Goal: Task Accomplishment & Management: Complete application form

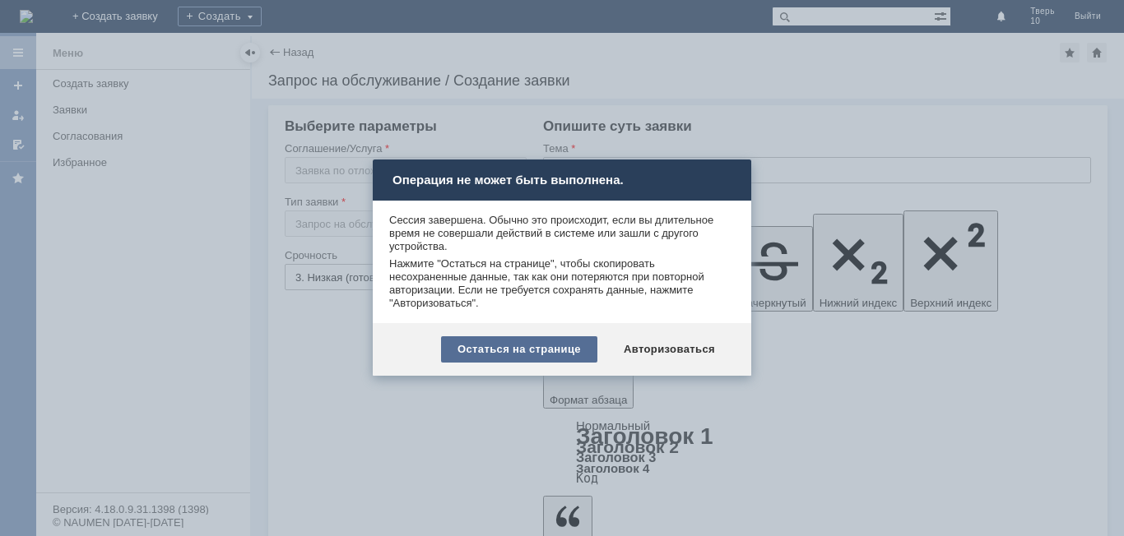
click at [531, 352] on div "Остаться на странице" at bounding box center [519, 349] width 156 height 26
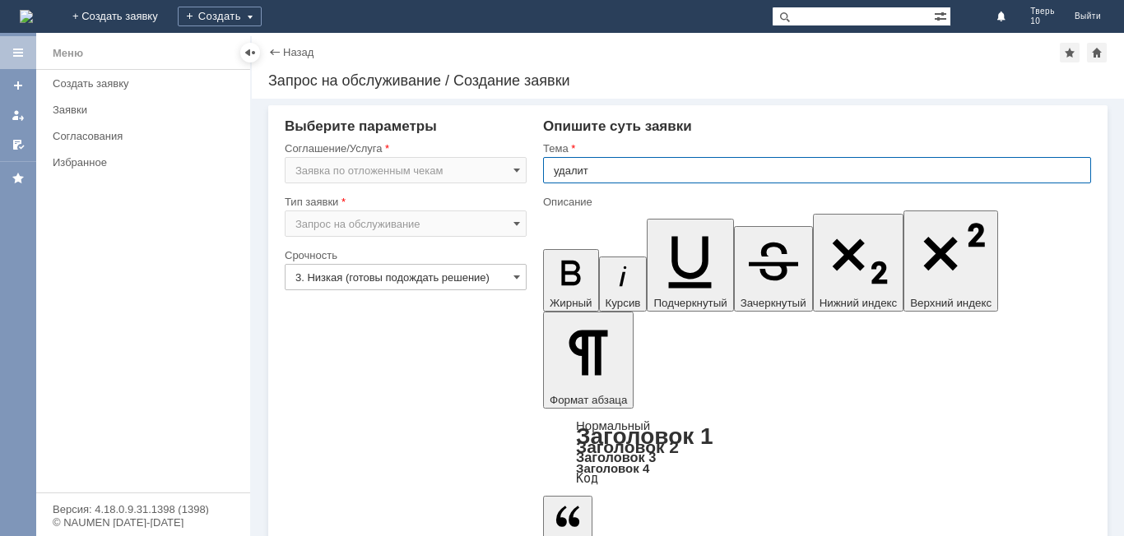
click at [592, 169] on input "удалит" at bounding box center [817, 170] width 548 height 26
click at [608, 168] on input "удалит" at bounding box center [817, 170] width 548 height 26
type input "удалить"
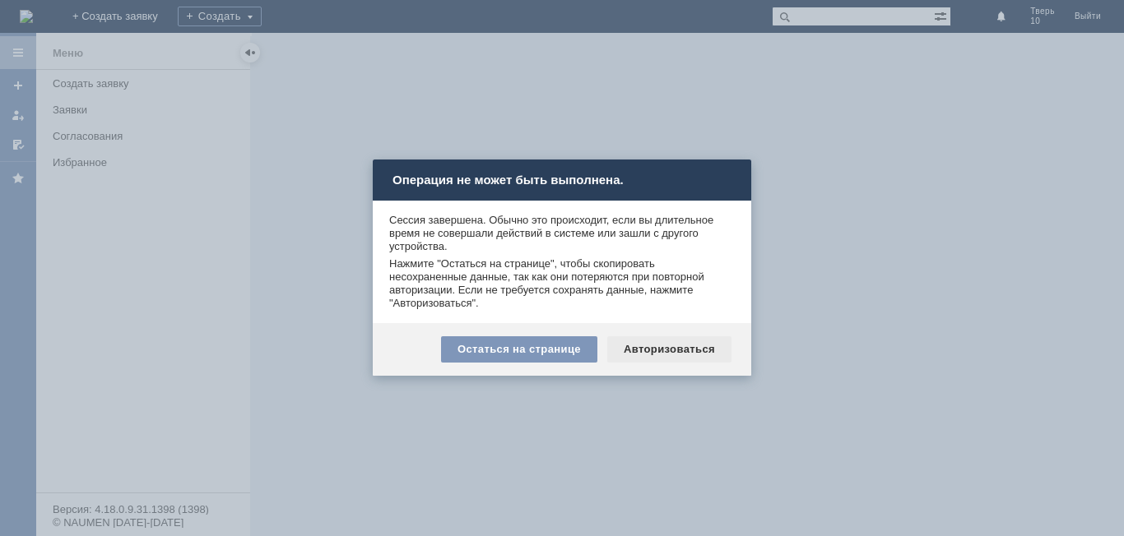
click at [661, 350] on div "Авторизоваться" at bounding box center [669, 349] width 124 height 26
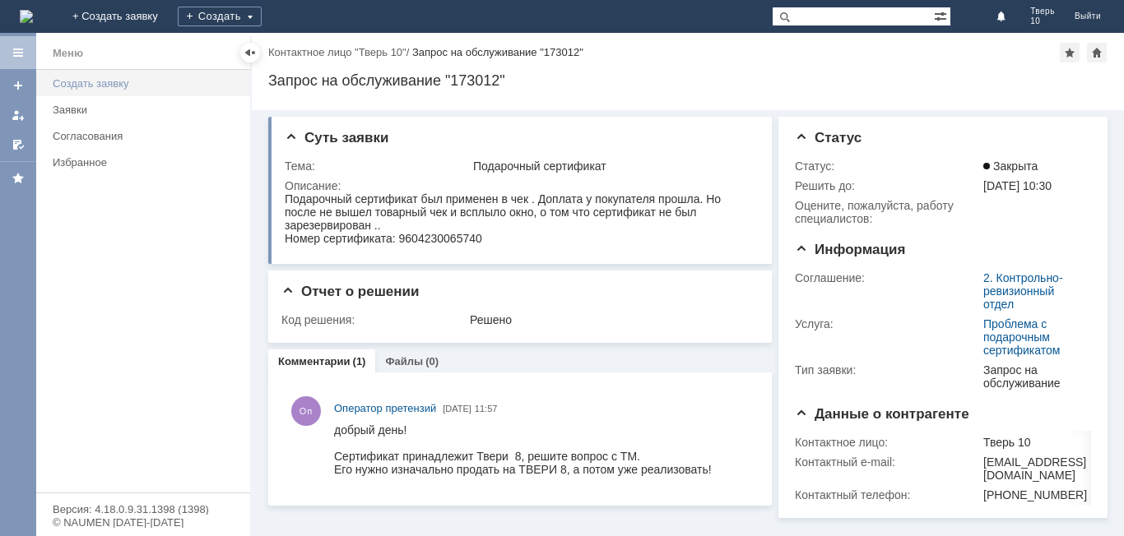
click at [107, 85] on div "Создать заявку" at bounding box center [147, 83] width 188 height 12
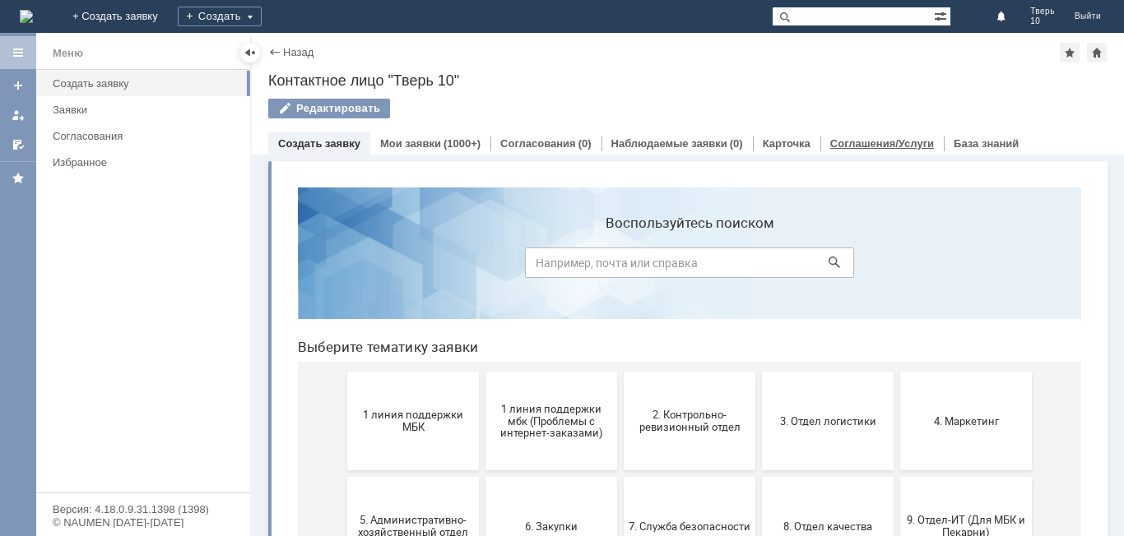
click at [859, 146] on link "Соглашения/Услуги" at bounding box center [882, 143] width 104 height 12
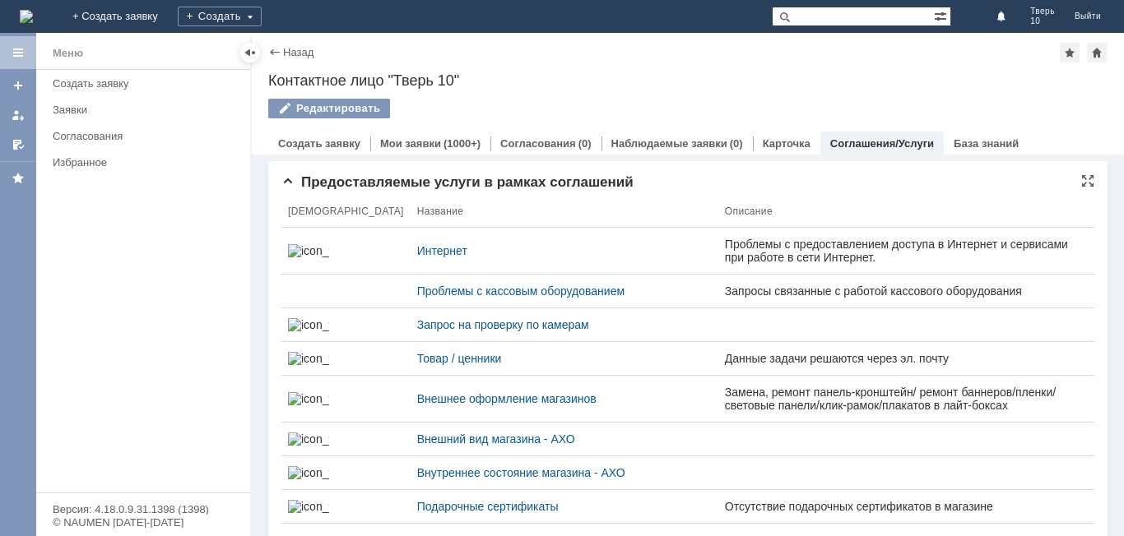
click at [290, 184] on span "Предоставляемые услуги в рамках соглашений" at bounding box center [457, 182] width 352 height 16
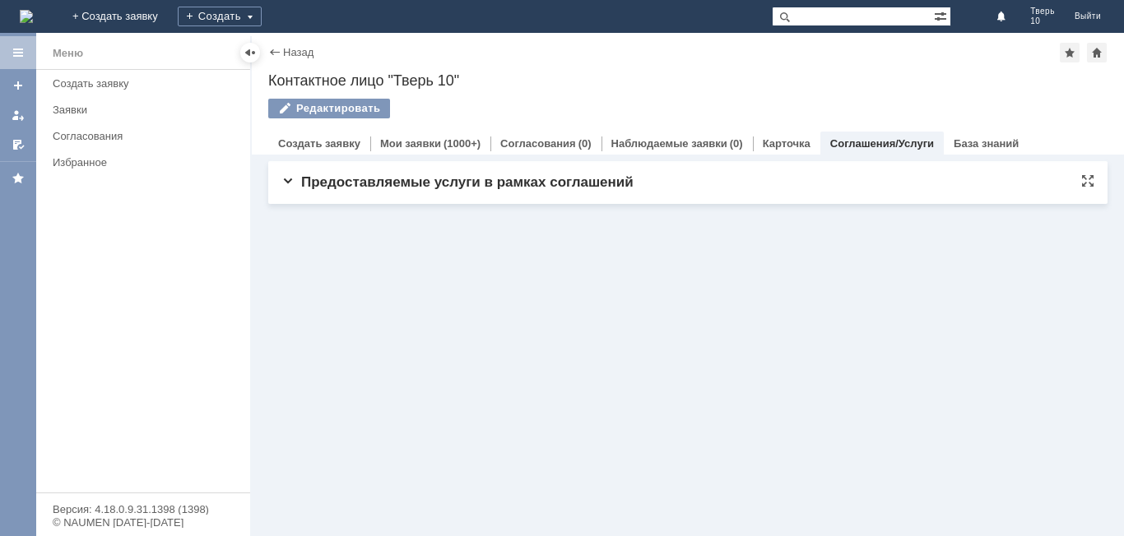
click at [290, 184] on span "Предоставляемые услуги в рамках соглашений" at bounding box center [457, 182] width 352 height 16
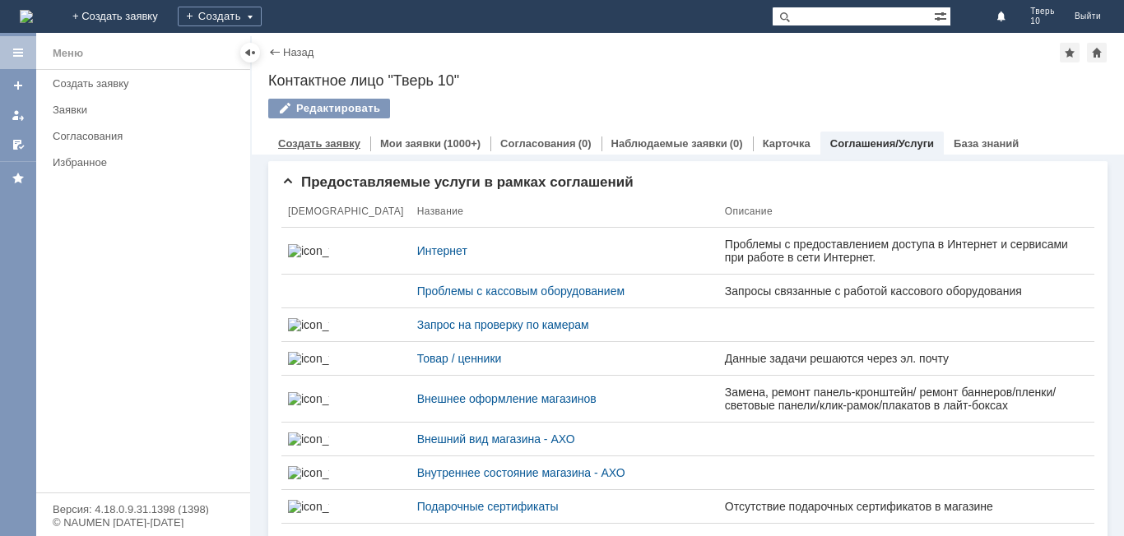
click at [320, 145] on link "Создать заявку" at bounding box center [319, 143] width 82 height 12
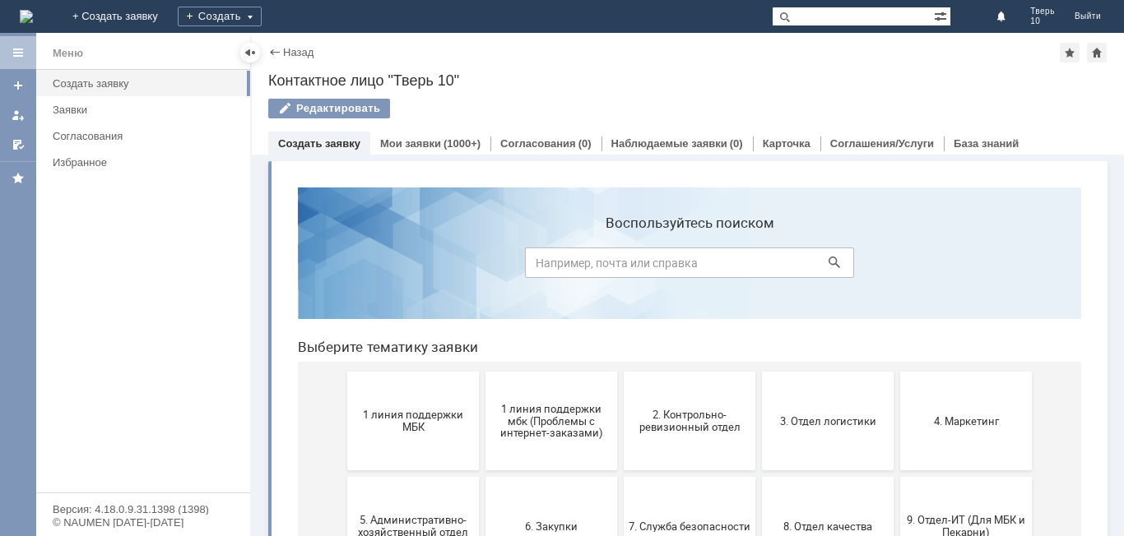
click at [617, 259] on input at bounding box center [689, 263] width 329 height 30
type input "создать заявку удалить чек"
click at [828, 265] on icon at bounding box center [834, 263] width 12 height 12
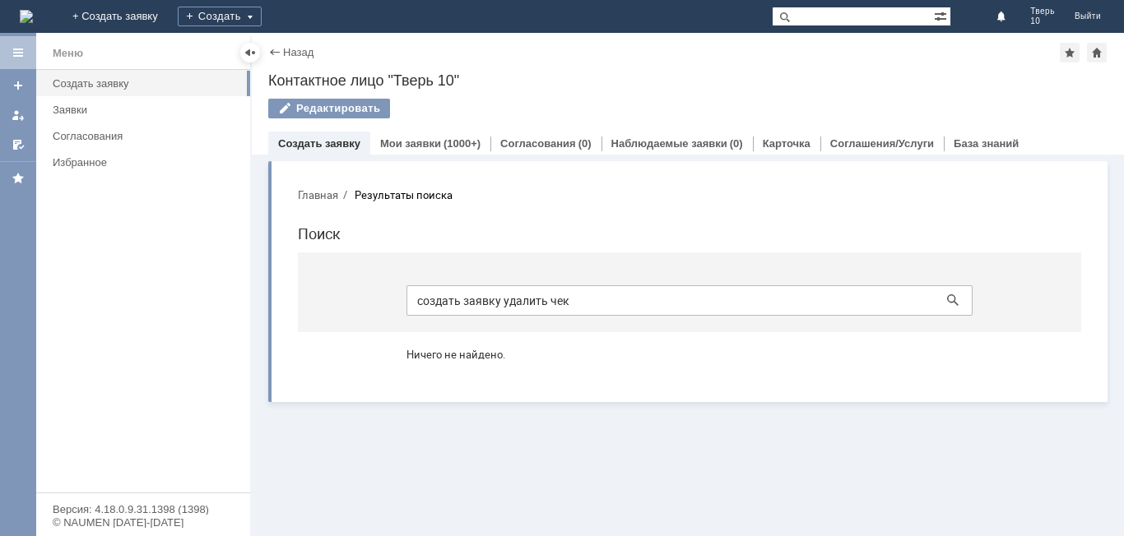
click at [581, 303] on input "создать заявку удалить чек" at bounding box center [689, 300] width 566 height 30
type input "с"
type input "отложенный чек"
click at [953, 303] on icon at bounding box center [953, 300] width 12 height 12
click at [537, 300] on input "отложенный чек" at bounding box center [689, 300] width 566 height 30
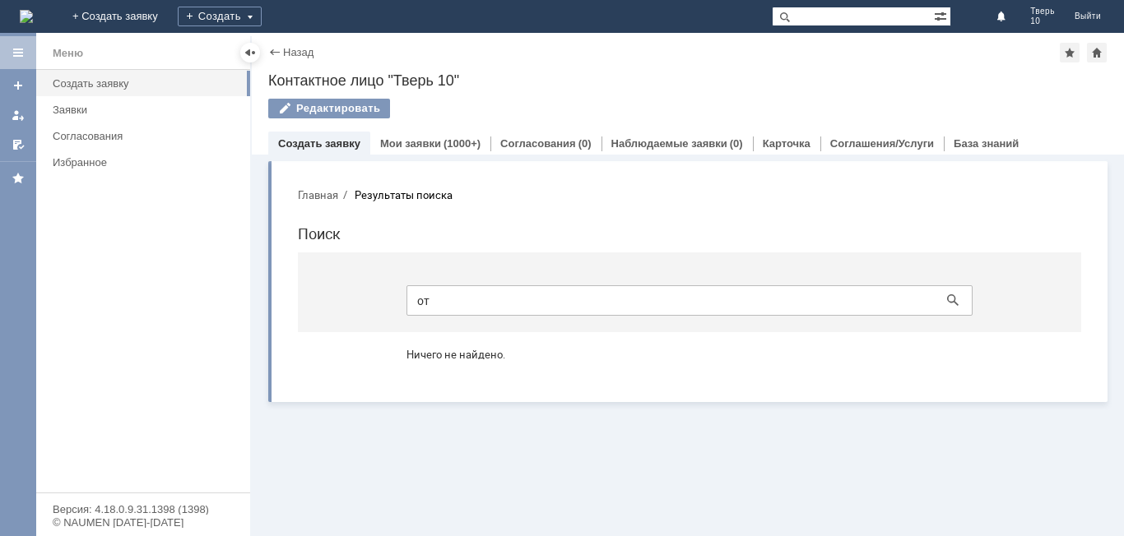
type input "о"
click at [75, 110] on div "Заявки" at bounding box center [147, 110] width 188 height 12
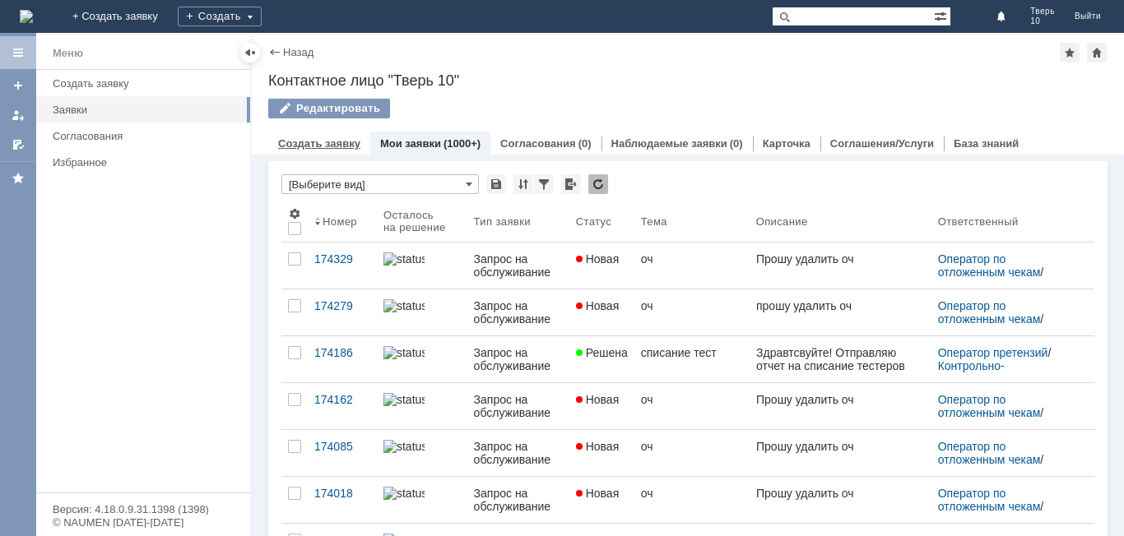
click at [340, 146] on link "Создать заявку" at bounding box center [319, 143] width 82 height 12
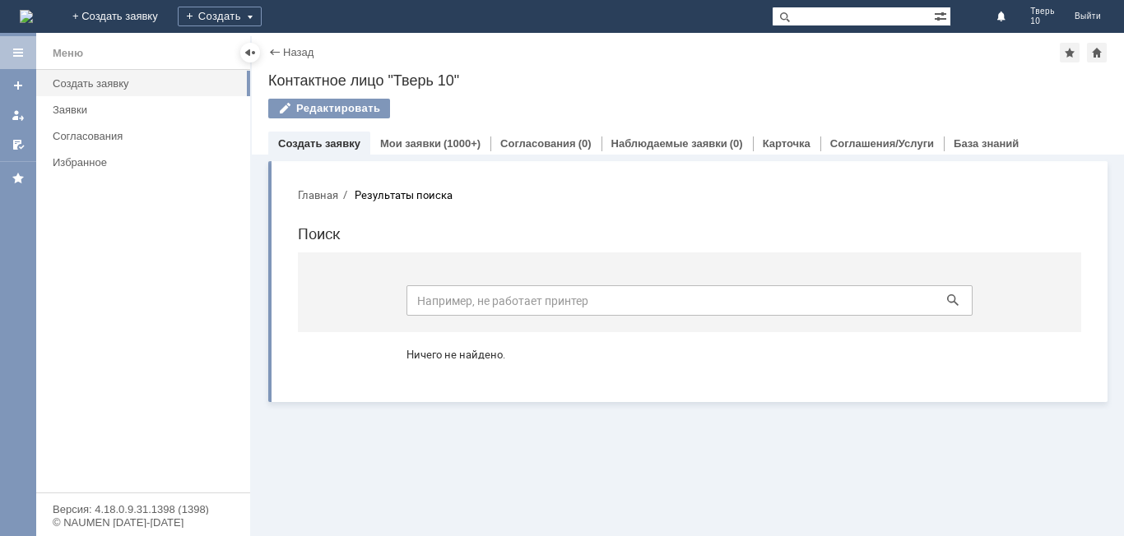
click at [441, 303] on input at bounding box center [689, 300] width 566 height 30
type input "отложеннй чек"
click at [950, 303] on icon at bounding box center [953, 300] width 12 height 12
click at [950, 300] on icon at bounding box center [953, 300] width 12 height 12
click at [523, 304] on input "отложеннй чек" at bounding box center [689, 300] width 566 height 30
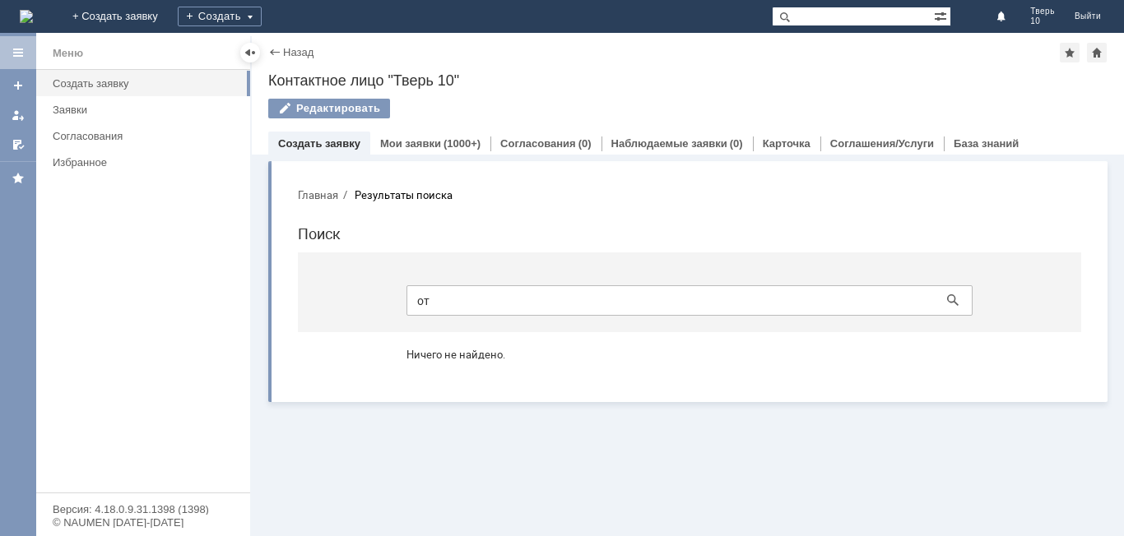
type input "о"
click at [262, 12] on div "Создать" at bounding box center [220, 17] width 84 height 20
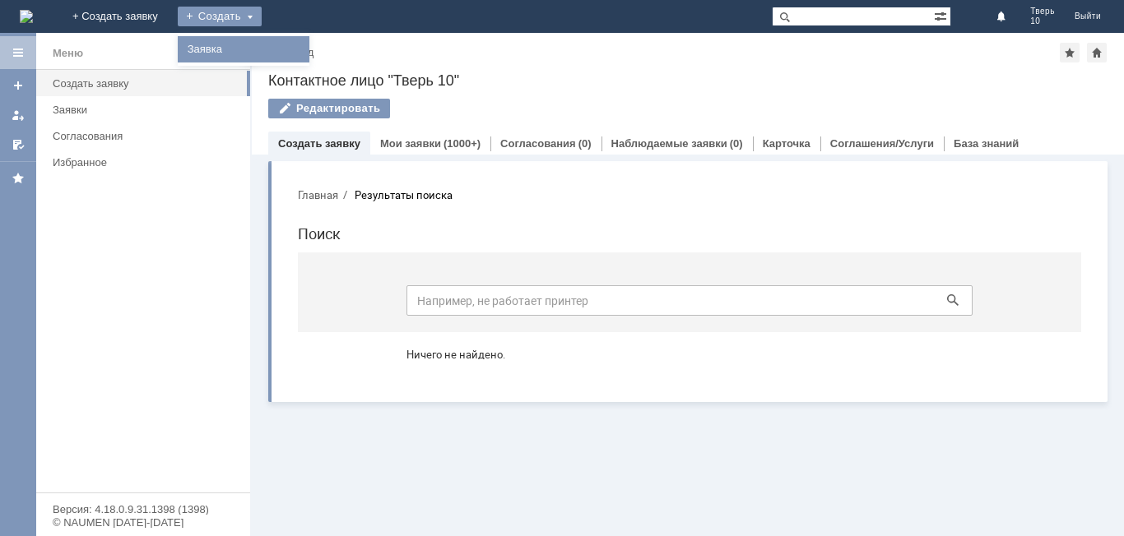
click at [292, 48] on link "Заявка" at bounding box center [243, 49] width 125 height 20
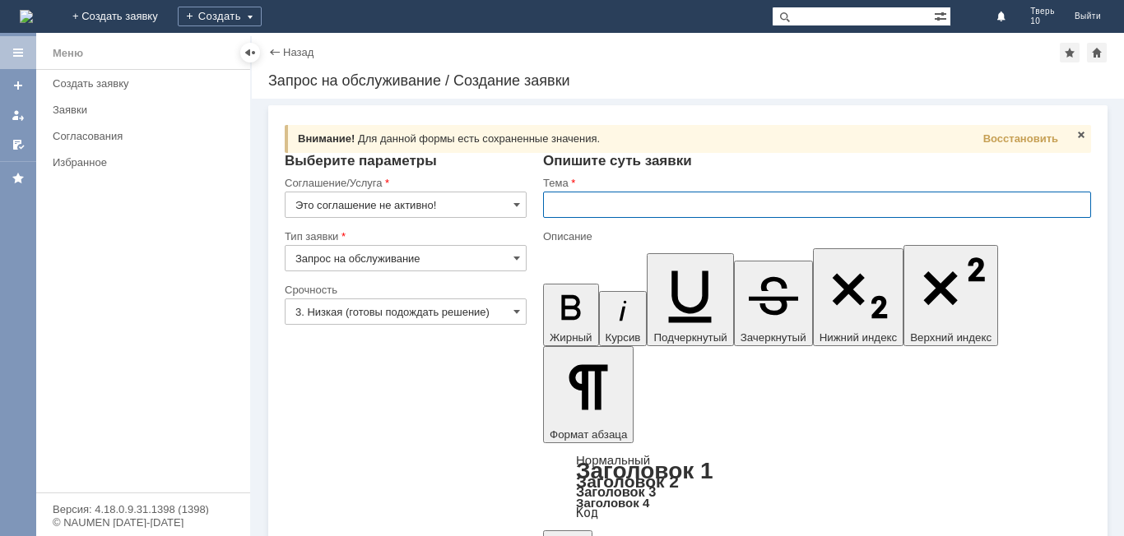
click at [588, 203] on input "text" at bounding box center [817, 205] width 548 height 26
click at [594, 205] on input "text" at bounding box center [817, 205] width 548 height 26
type input "удалить"
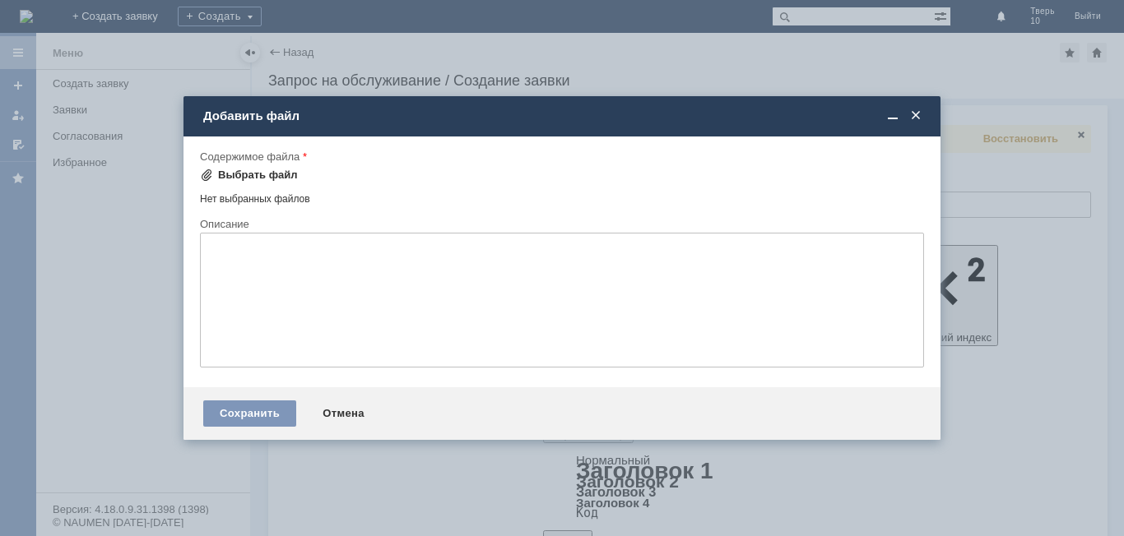
click at [203, 174] on span at bounding box center [206, 175] width 13 height 13
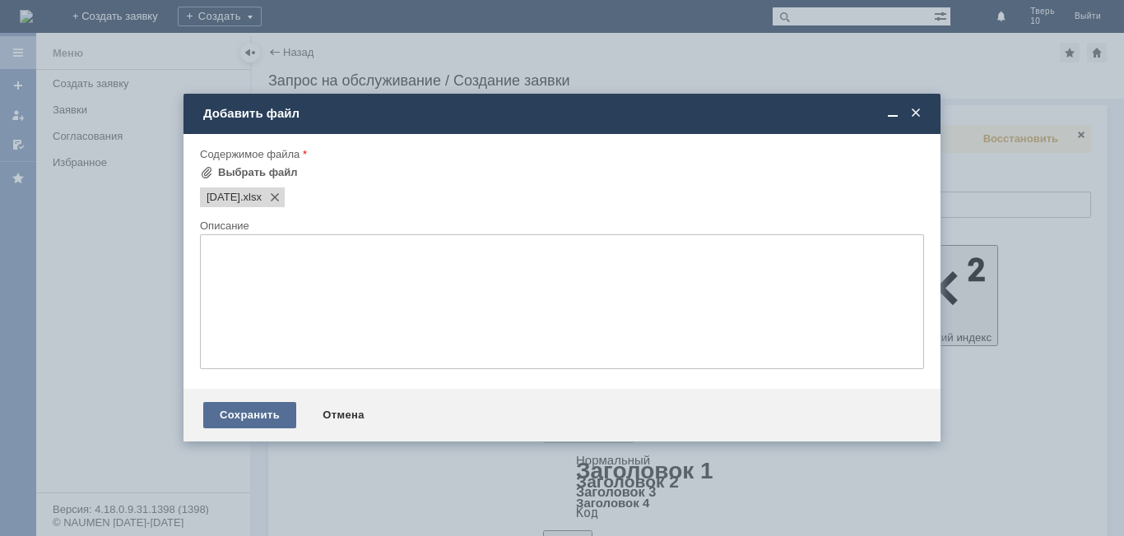
click at [266, 412] on div "Сохранить" at bounding box center [249, 415] width 93 height 26
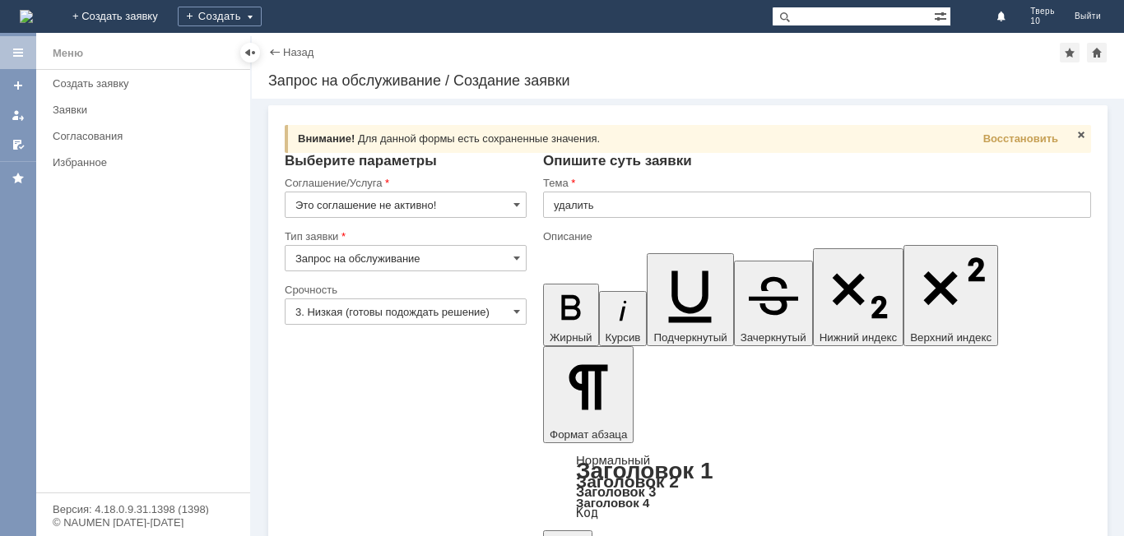
click at [90, 142] on link "Согласования" at bounding box center [146, 135] width 201 height 25
click at [1074, 134] on span at bounding box center [1080, 134] width 13 height 13
